Goal: Task Accomplishment & Management: Complete application form

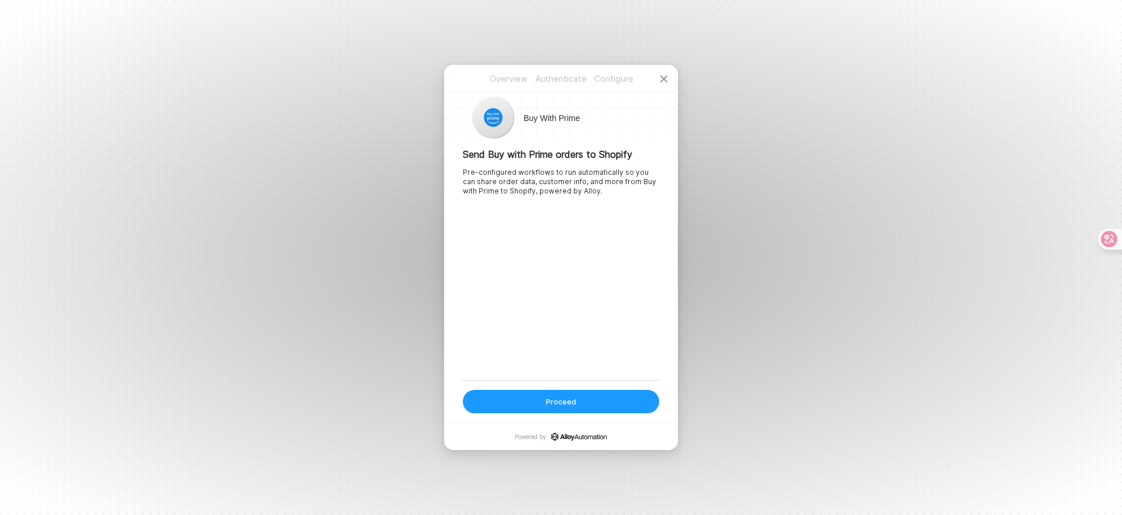
click at [570, 399] on div "Proceed" at bounding box center [561, 402] width 30 height 10
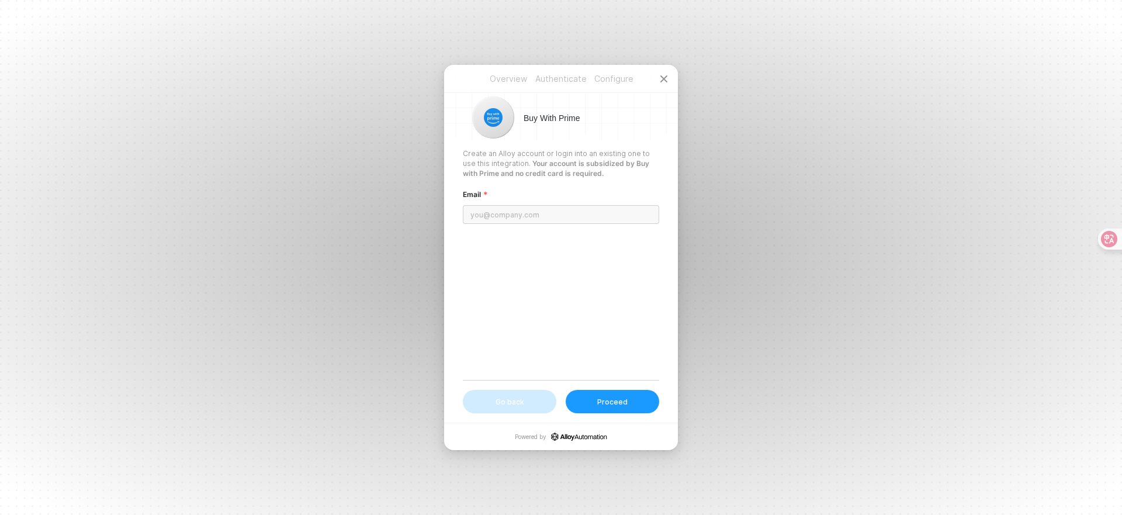
click at [499, 216] on input "email" at bounding box center [561, 214] width 196 height 19
click at [498, 219] on input "email" at bounding box center [561, 214] width 196 height 19
paste input "[EMAIL_ADDRESS][DOMAIN_NAME]"
type input "[EMAIL_ADDRESS][DOMAIN_NAME]"
click at [611, 399] on div "Proceed" at bounding box center [612, 402] width 30 height 10
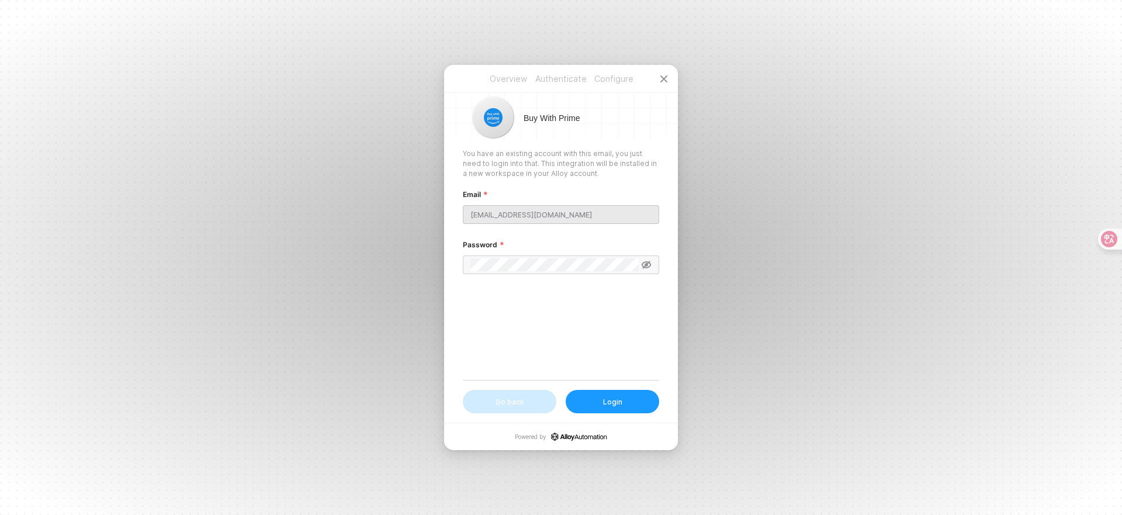
click at [498, 404] on div "Go back" at bounding box center [510, 402] width 29 height 10
click at [485, 194] on label "Email" at bounding box center [475, 195] width 25 height 12
click at [664, 79] on icon "icon-close" at bounding box center [663, 78] width 7 height 7
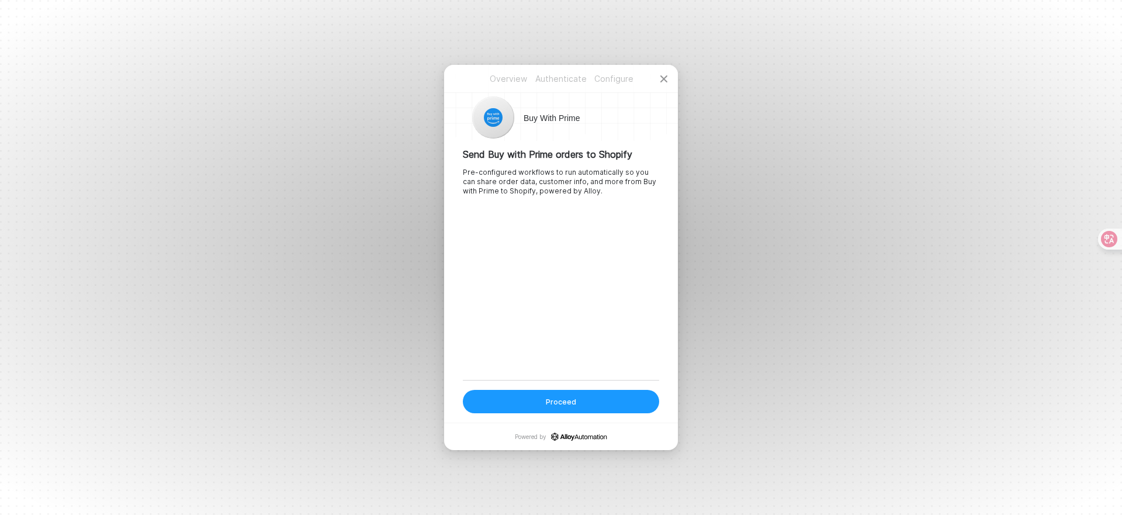
click at [560, 400] on div "Proceed" at bounding box center [561, 402] width 30 height 10
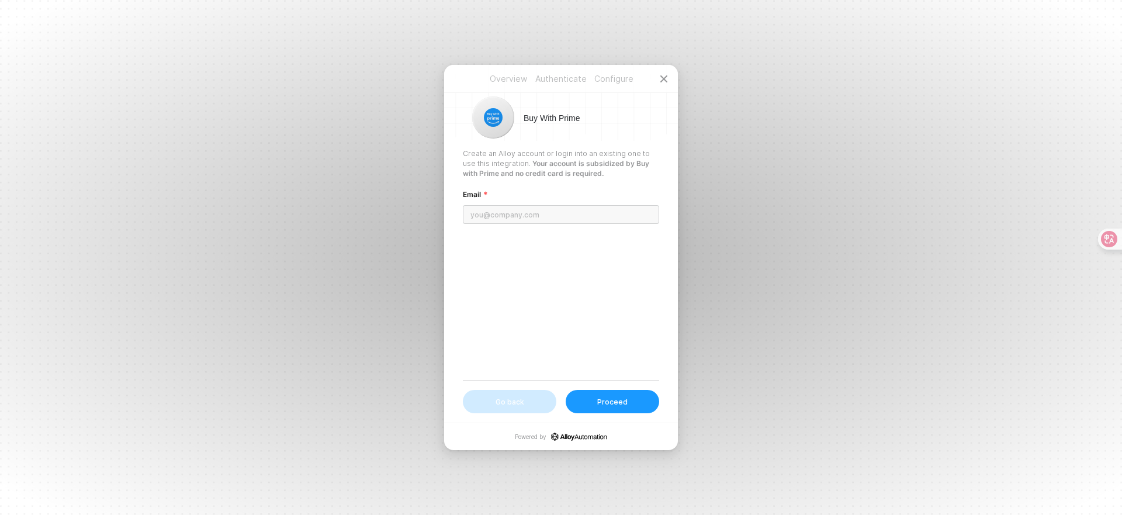
click at [503, 214] on input "email" at bounding box center [561, 214] width 196 height 19
type input "[EMAIL_ADDRESS][DOMAIN_NAME]"
click at [619, 404] on div "Proceed" at bounding box center [612, 402] width 30 height 10
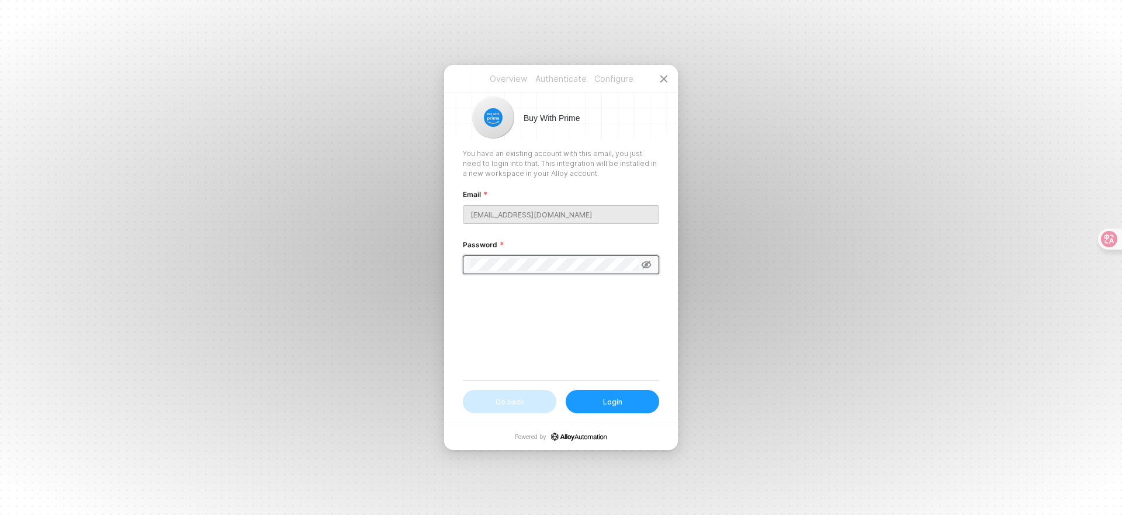
click at [624, 392] on button "Login" at bounding box center [613, 401] width 94 height 23
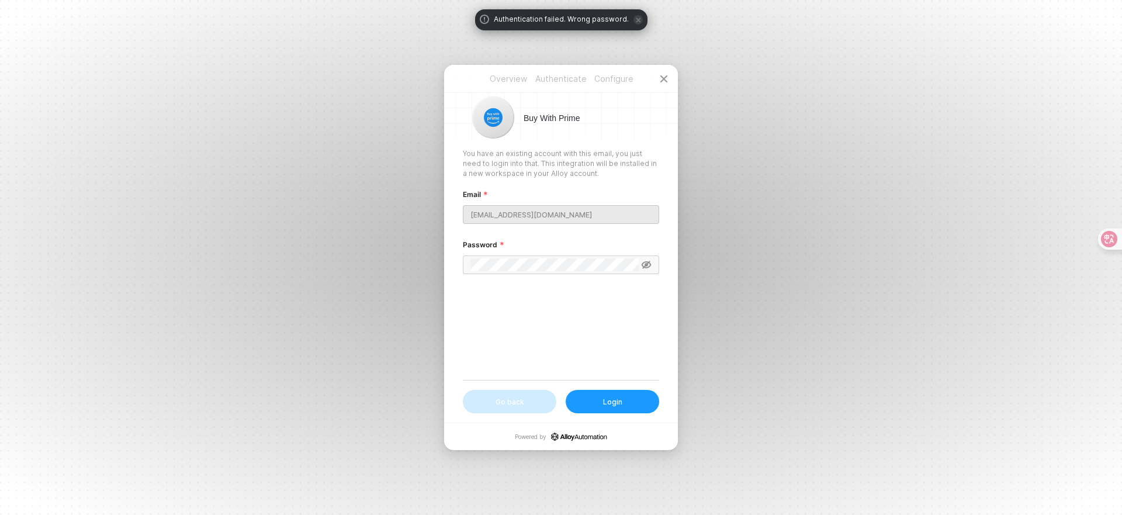
click at [643, 262] on icon at bounding box center [647, 265] width 10 height 8
click at [645, 265] on icon at bounding box center [646, 264] width 11 height 9
click at [520, 397] on div "Go back" at bounding box center [510, 402] width 29 height 10
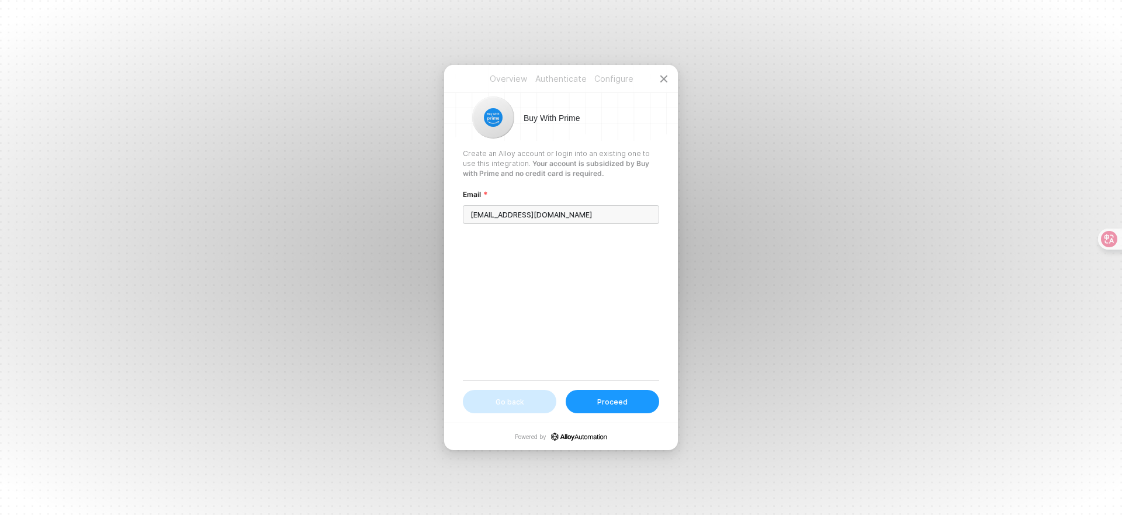
drag, startPoint x: 565, startPoint y: 212, endPoint x: 431, endPoint y: 211, distance: 133.8
click at [431, 211] on div "Overview Authenticate Configure Overview Authenticate Configure Buy With Prime …" at bounding box center [561, 257] width 1122 height 515
